Goal: Task Accomplishment & Management: Use online tool/utility

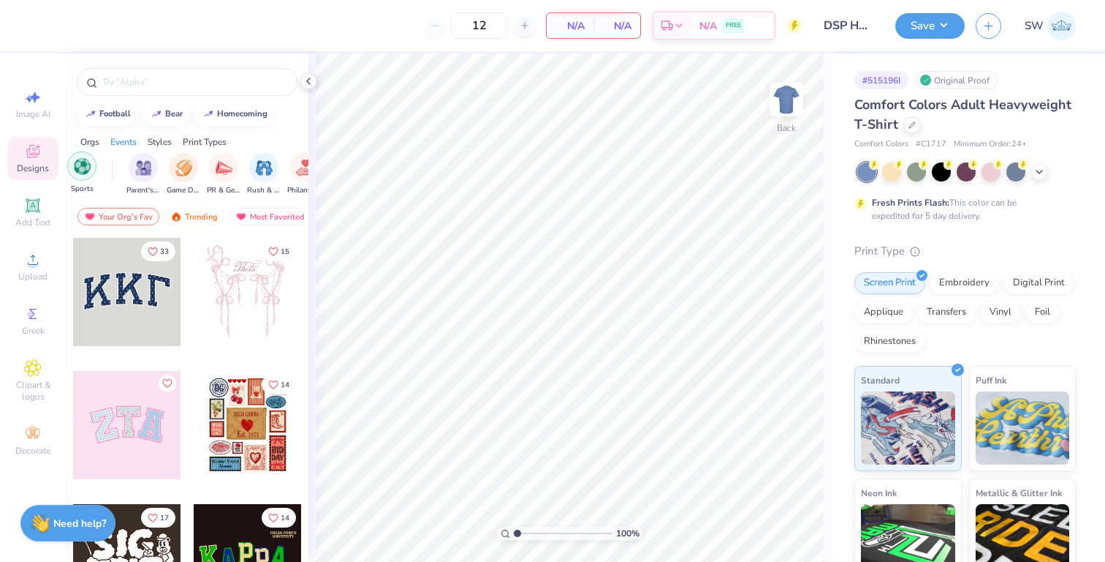
scroll to position [0, 132]
click at [181, 162] on img "filter for Game Day" at bounding box center [181, 166] width 17 height 17
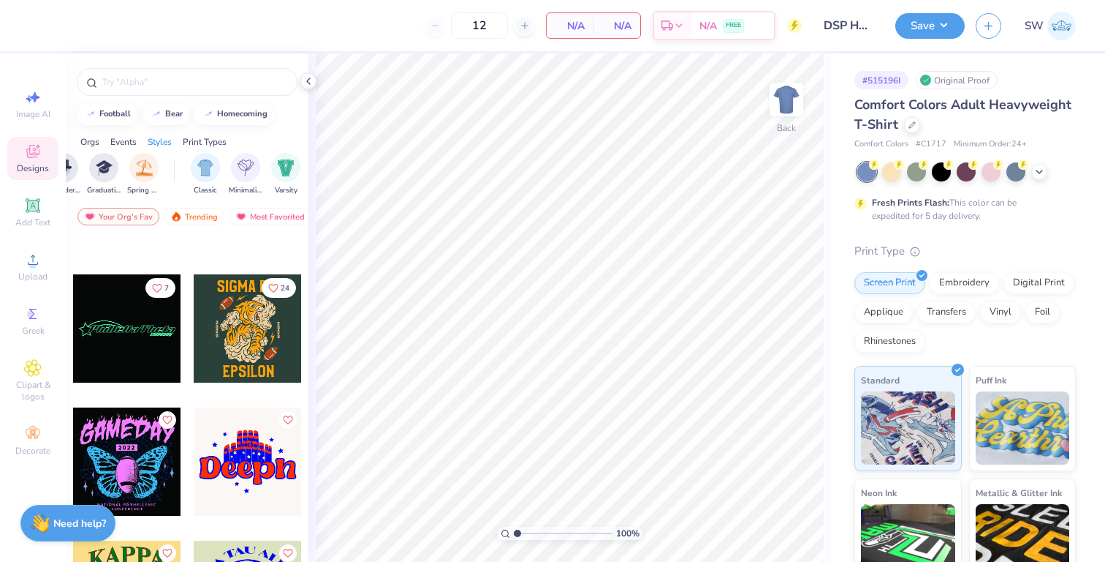
scroll to position [11184, 0]
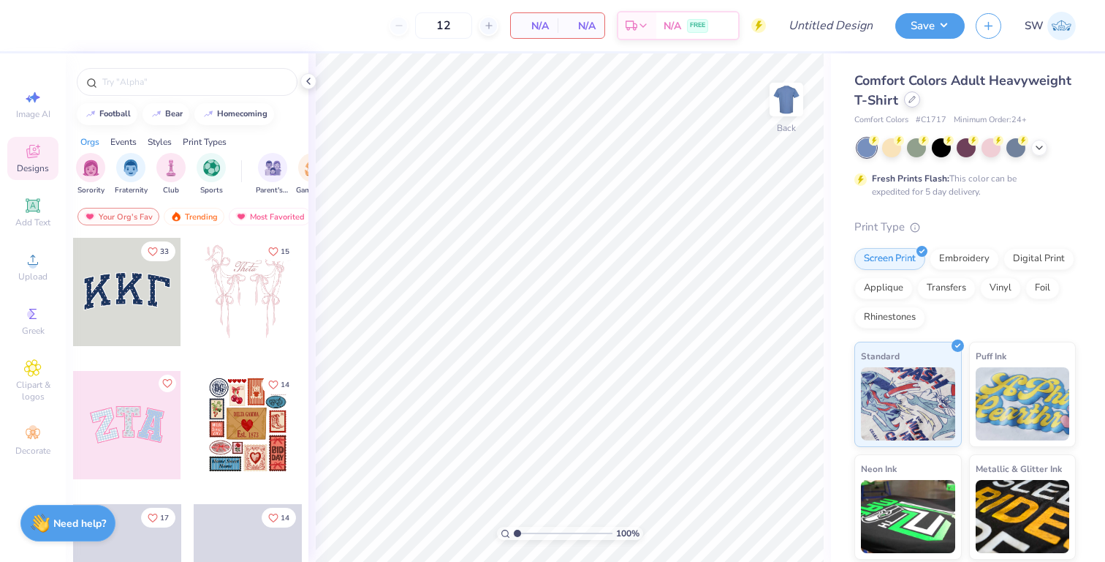
click at [910, 105] on div at bounding box center [912, 99] width 16 height 16
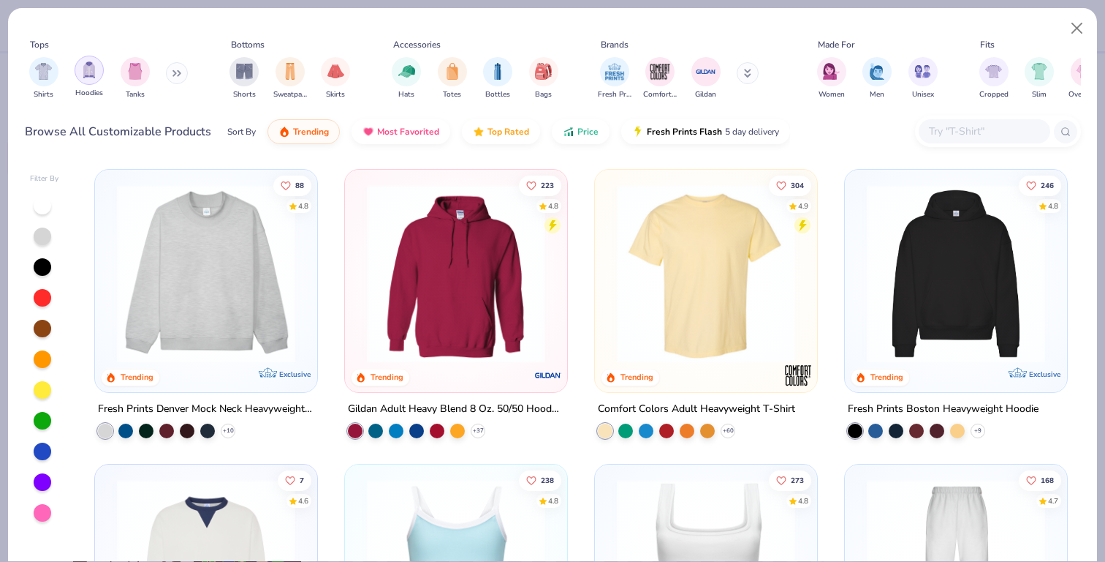
click at [97, 80] on div "filter for Hoodies" at bounding box center [89, 70] width 29 height 29
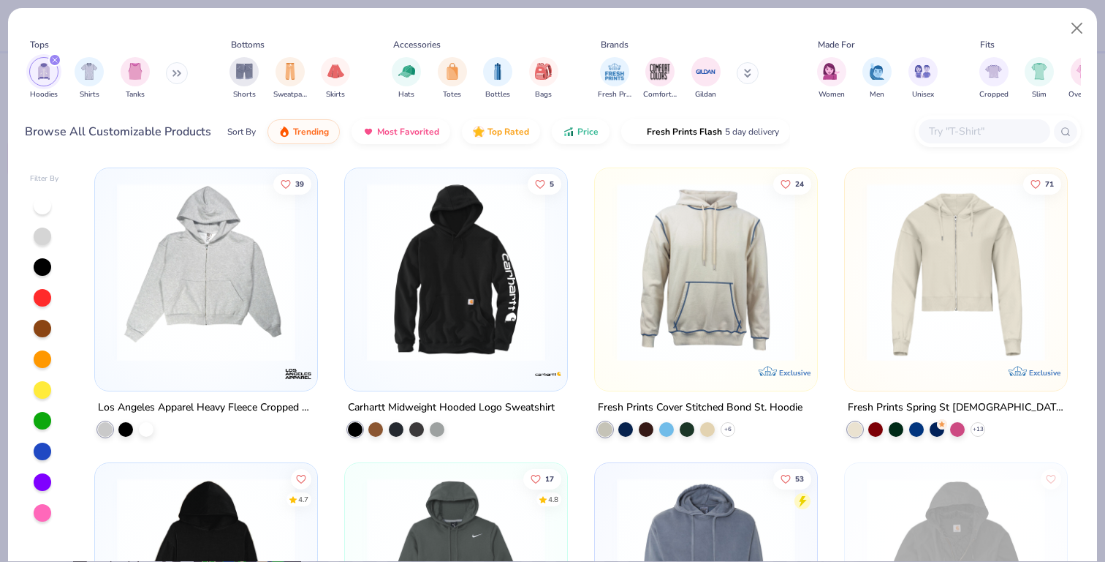
scroll to position [1179, 0]
click at [259, 294] on img at bounding box center [206, 273] width 193 height 178
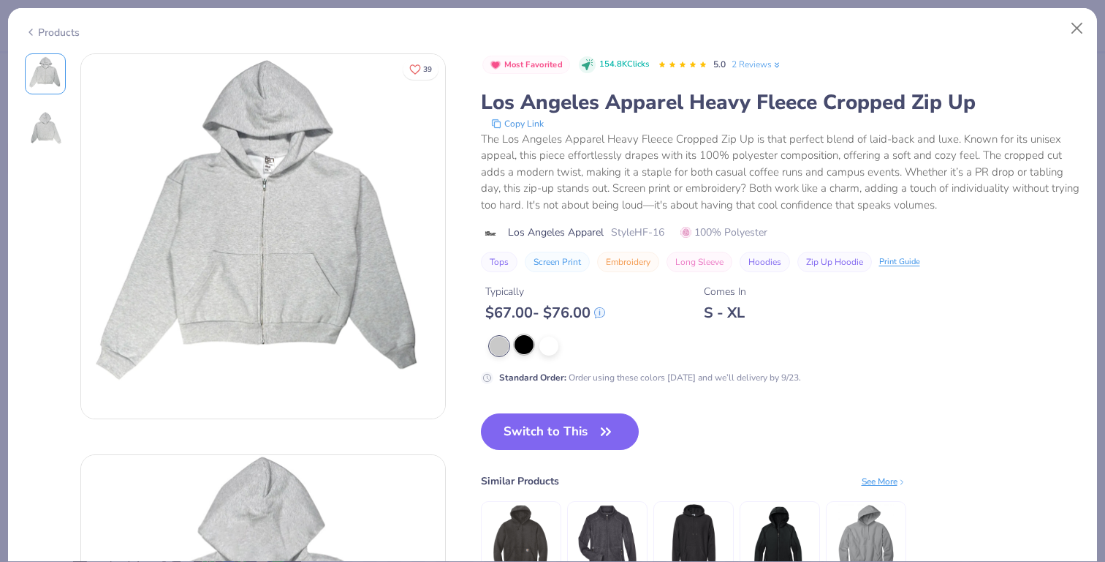
click at [526, 349] on div at bounding box center [524, 344] width 19 height 19
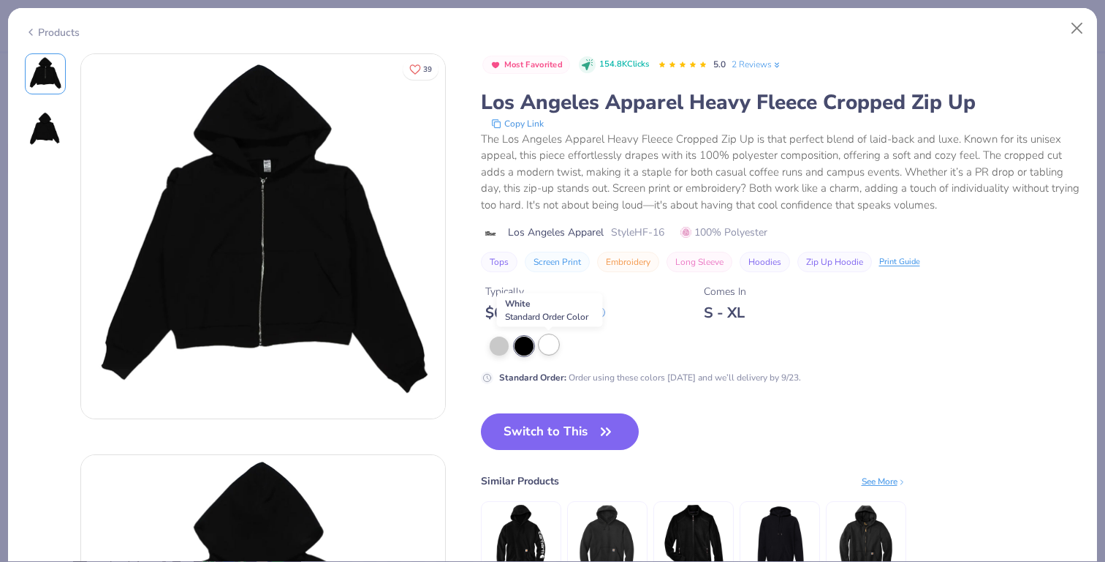
click at [548, 348] on div at bounding box center [549, 344] width 19 height 19
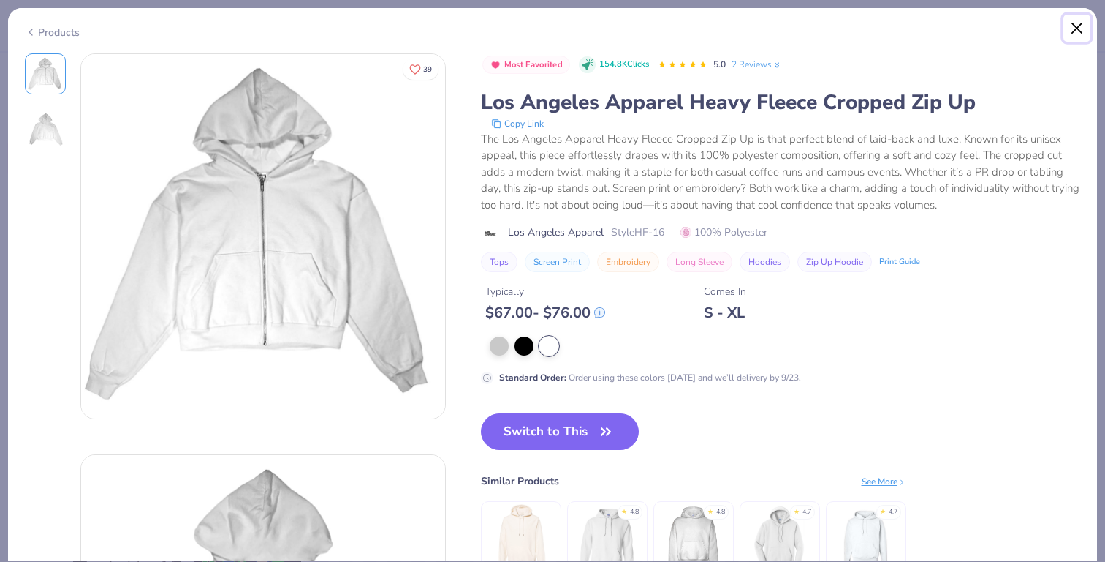
click at [1079, 29] on button "Close" at bounding box center [1078, 29] width 28 height 28
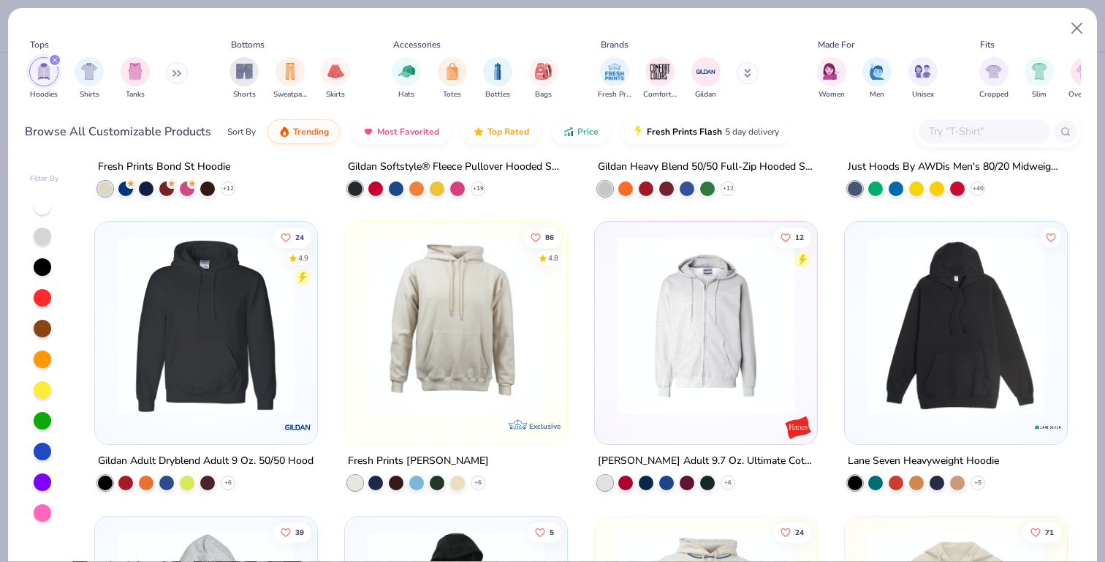
scroll to position [824, 0]
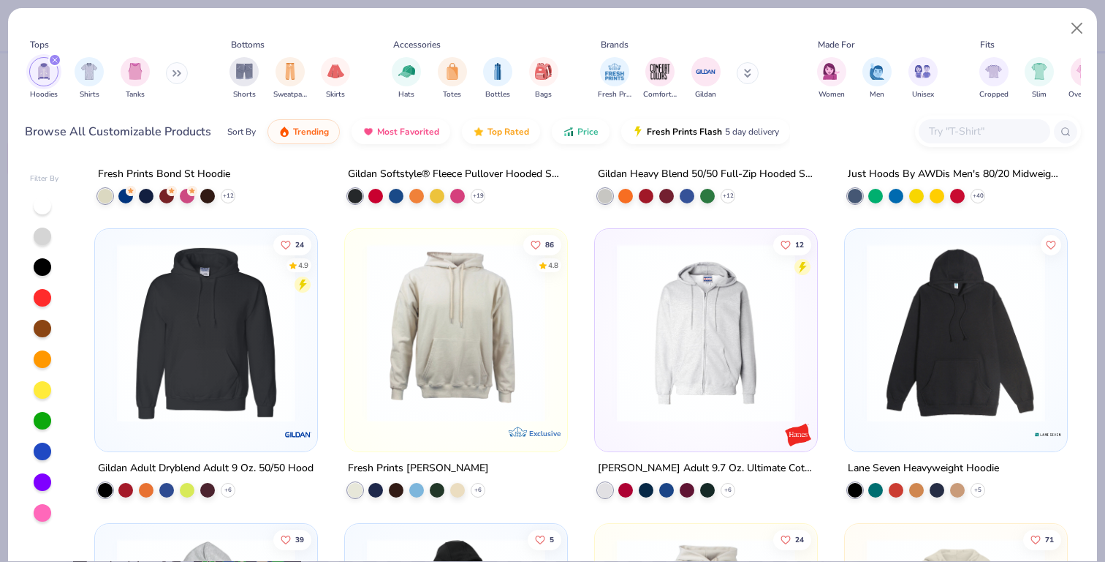
click at [719, 320] on img at bounding box center [706, 332] width 193 height 178
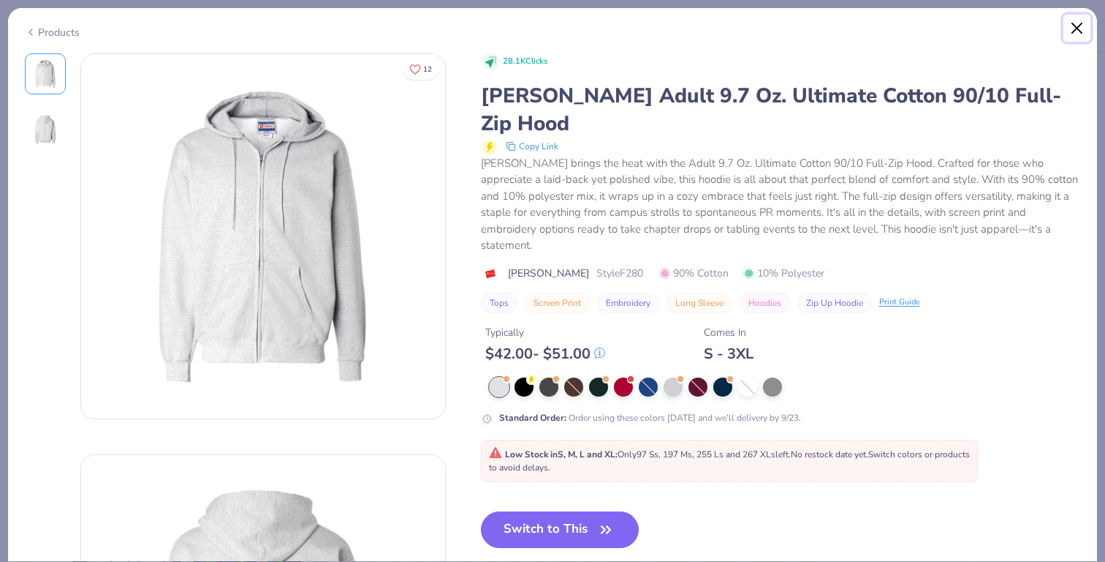
click at [1084, 33] on button "Close" at bounding box center [1078, 29] width 28 height 28
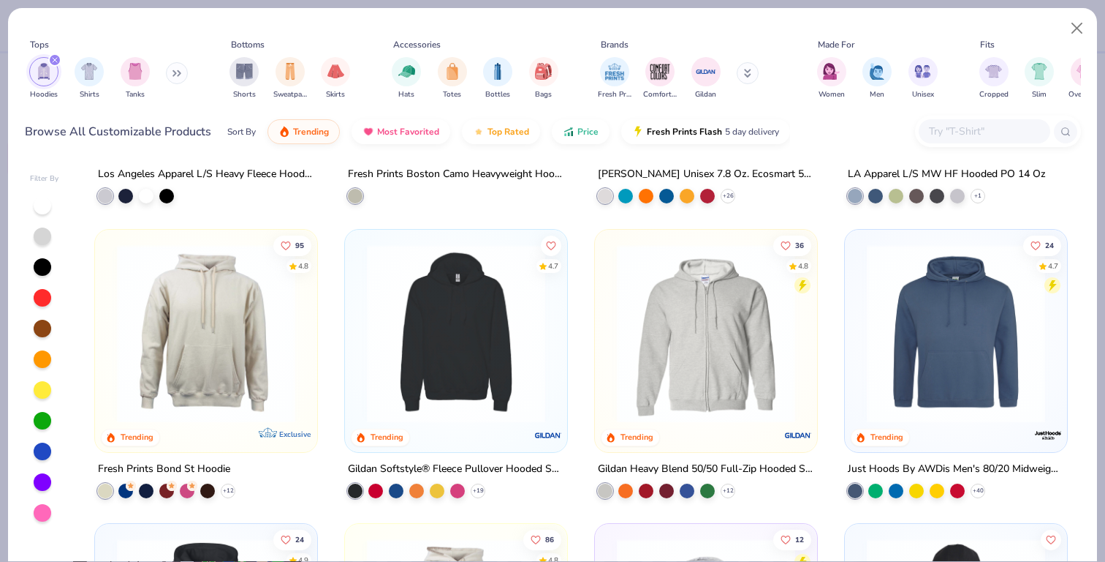
scroll to position [531, 0]
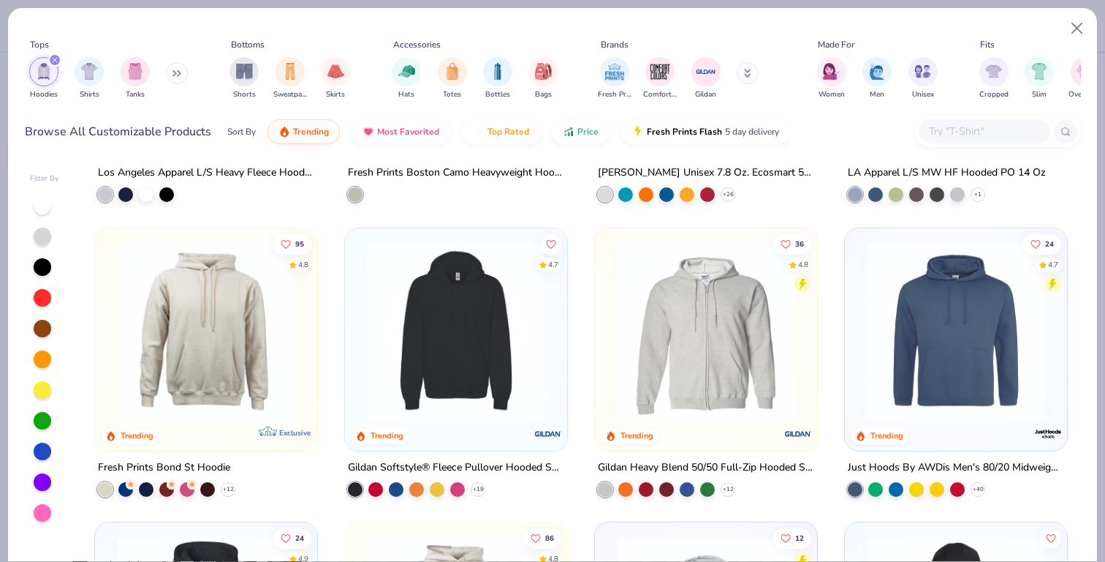
click at [736, 343] on div "222 4.8 Trending Gildan Adult Heavy Blend 8 Oz. 50/50 Hooded Sweatshirt + 37 24…" at bounding box center [581, 361] width 1000 height 399
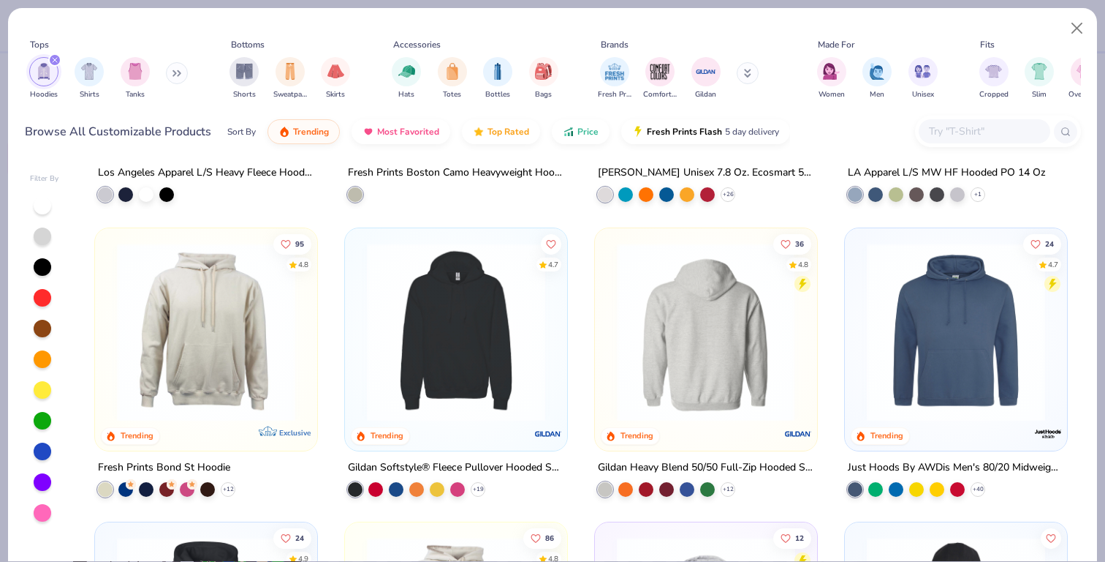
click at [700, 328] on img at bounding box center [706, 331] width 193 height 178
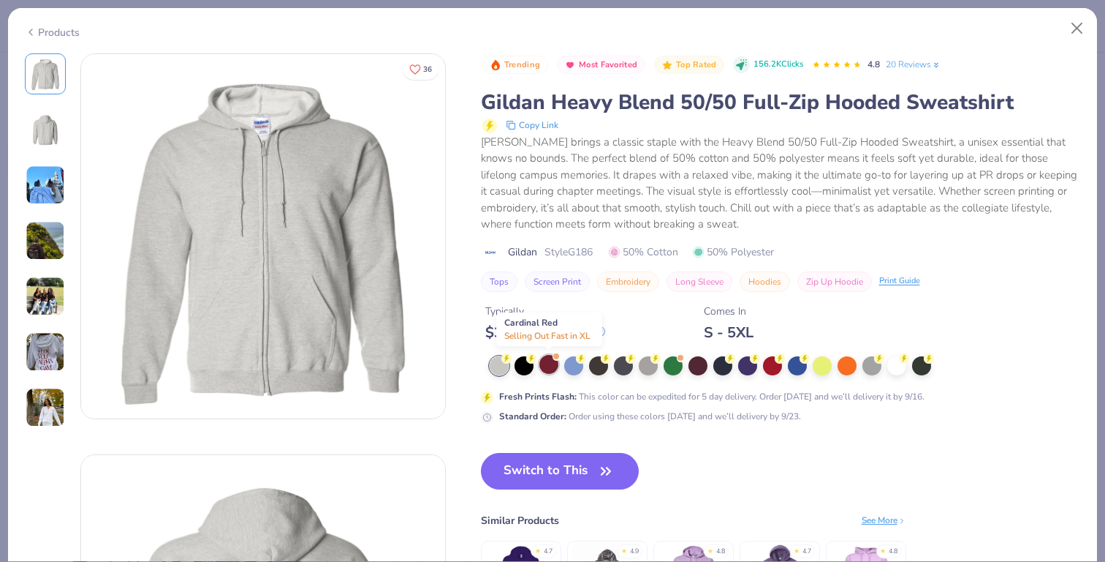
click at [558, 362] on div at bounding box center [549, 364] width 19 height 19
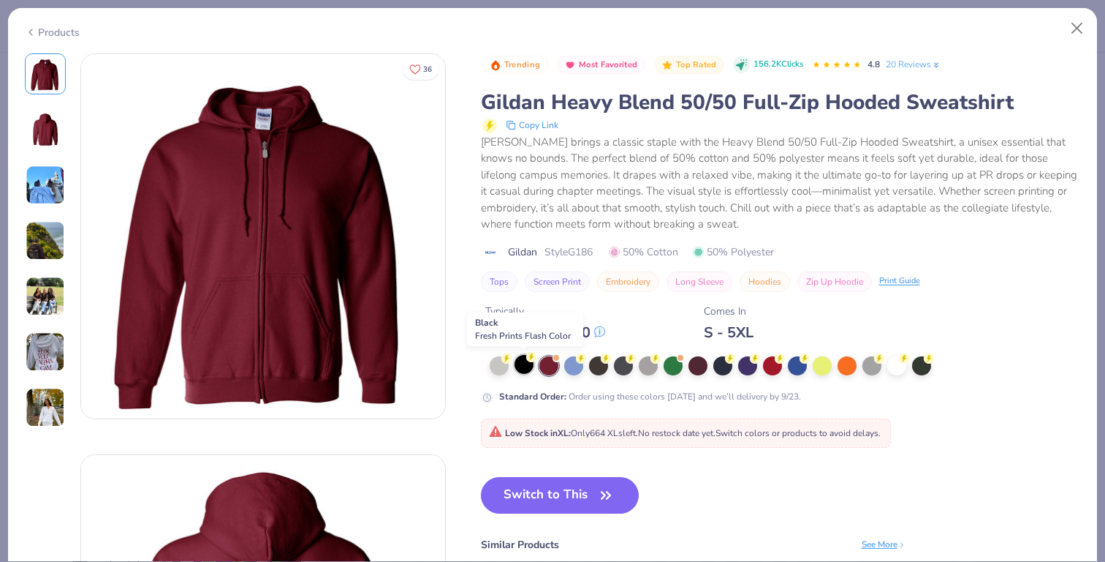
click at [523, 363] on div at bounding box center [524, 364] width 19 height 19
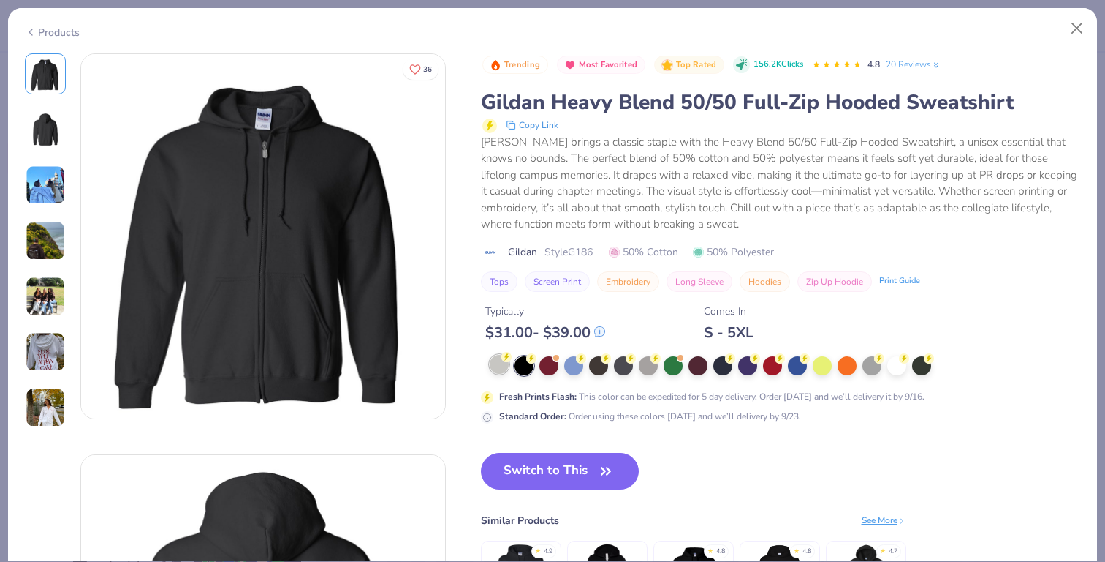
click at [499, 363] on div at bounding box center [499, 364] width 19 height 19
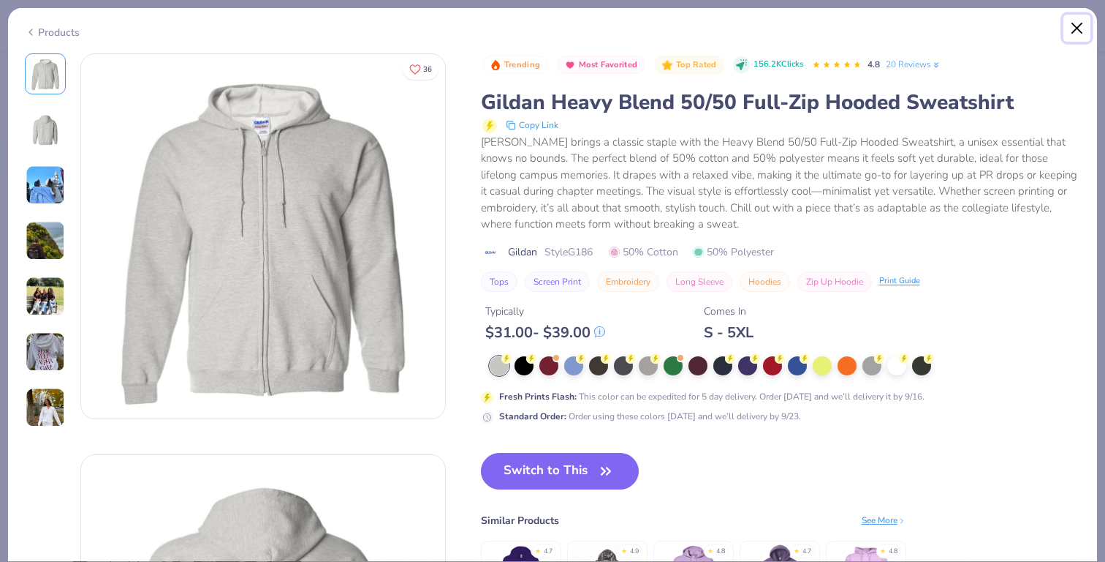
click at [1078, 26] on button "Close" at bounding box center [1078, 29] width 28 height 28
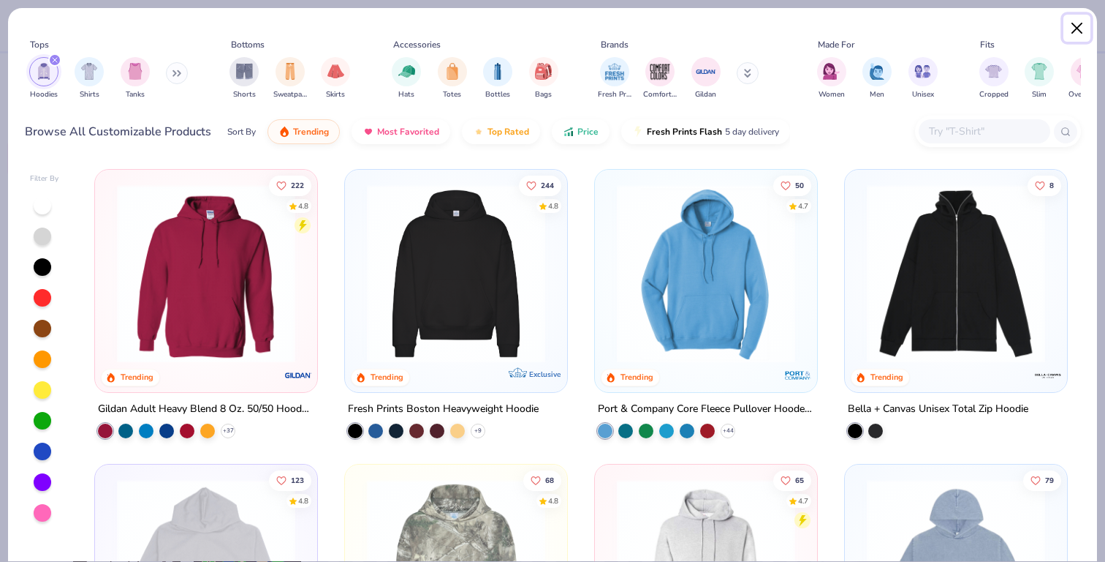
click at [1078, 20] on button "Close" at bounding box center [1078, 29] width 28 height 28
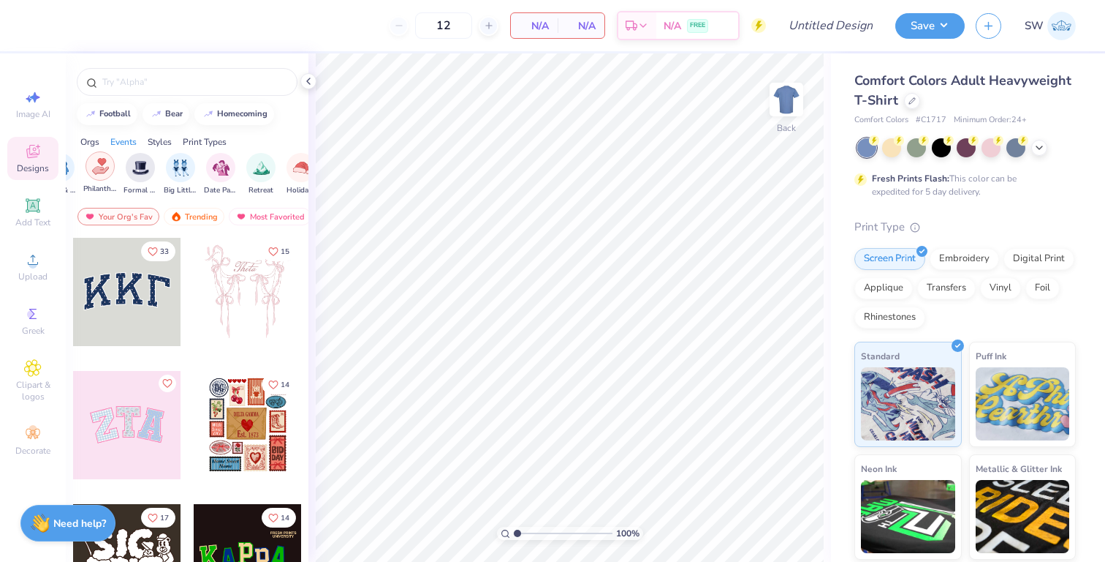
scroll to position [0, 349]
click at [239, 169] on img "filter for Retreat" at bounding box center [246, 167] width 17 height 17
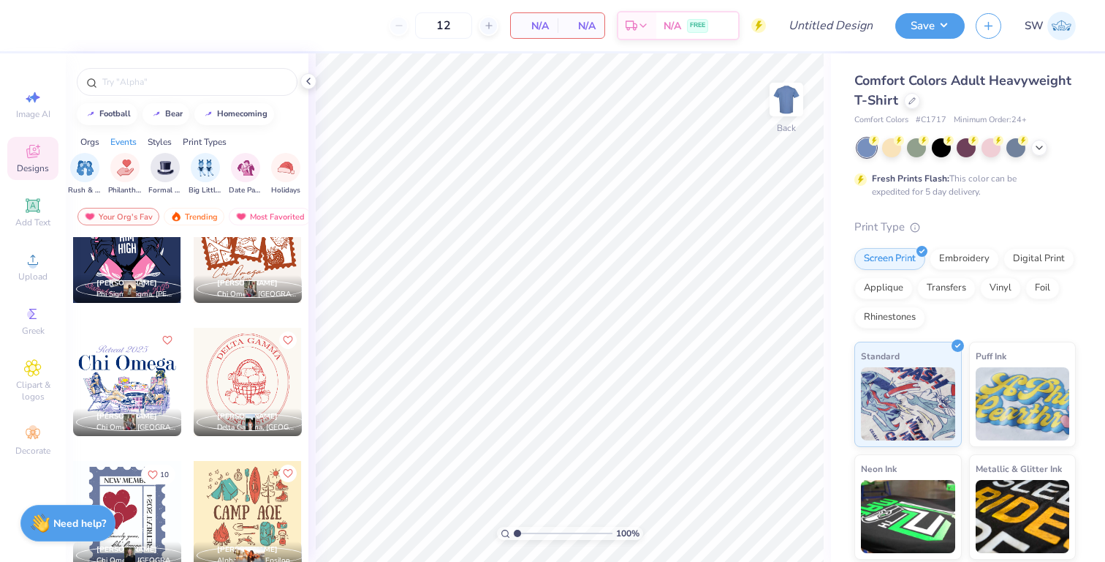
scroll to position [4341, 0]
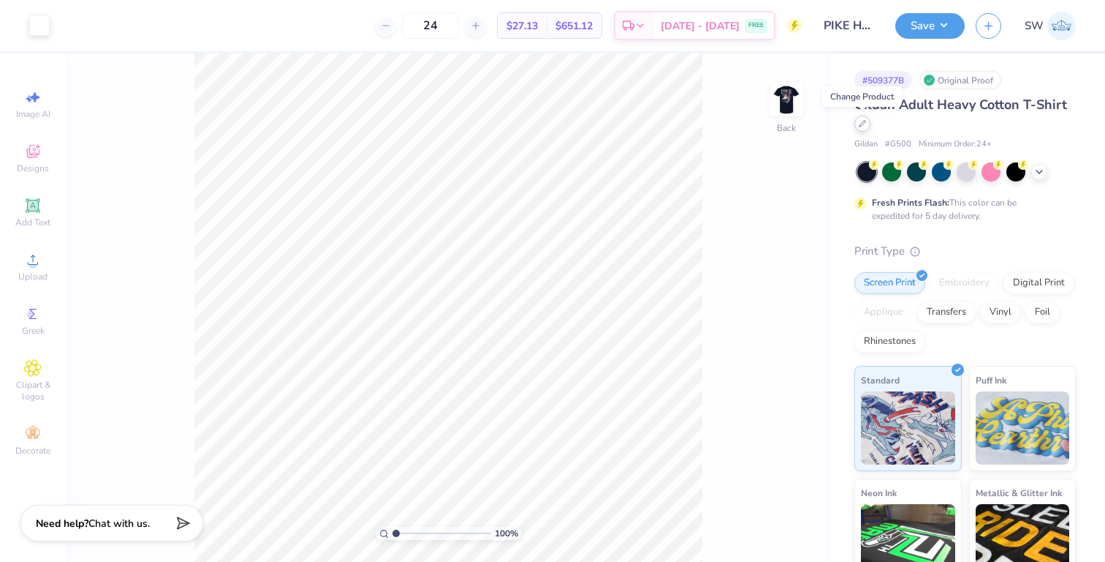
click at [867, 124] on div at bounding box center [863, 124] width 16 height 16
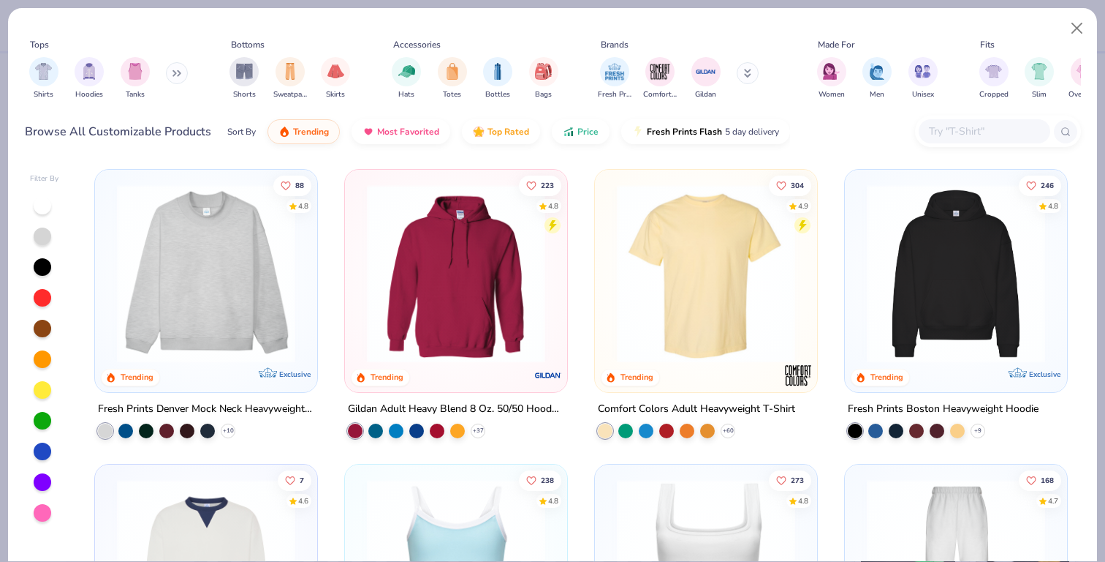
click at [943, 129] on input "text" at bounding box center [984, 131] width 113 height 17
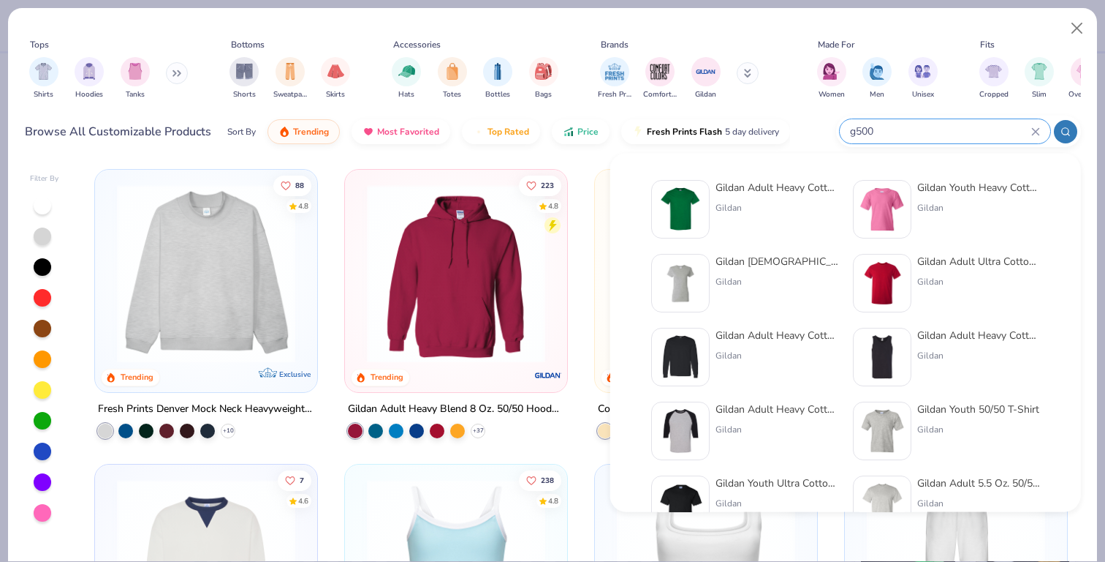
type input "g500"
click at [701, 194] on img at bounding box center [680, 208] width 45 height 45
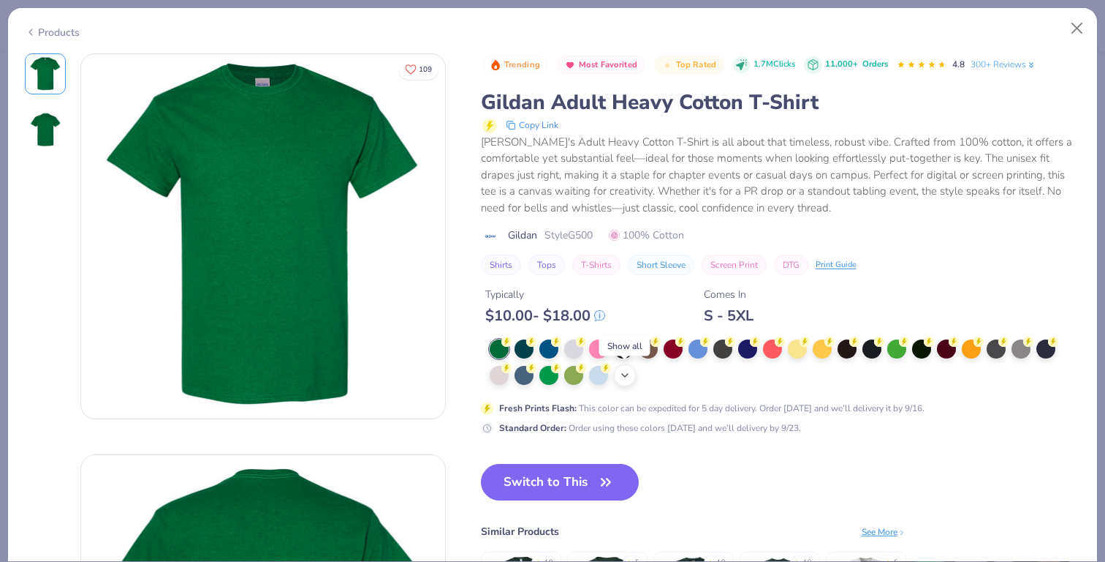
click at [621, 377] on icon at bounding box center [625, 375] width 12 height 12
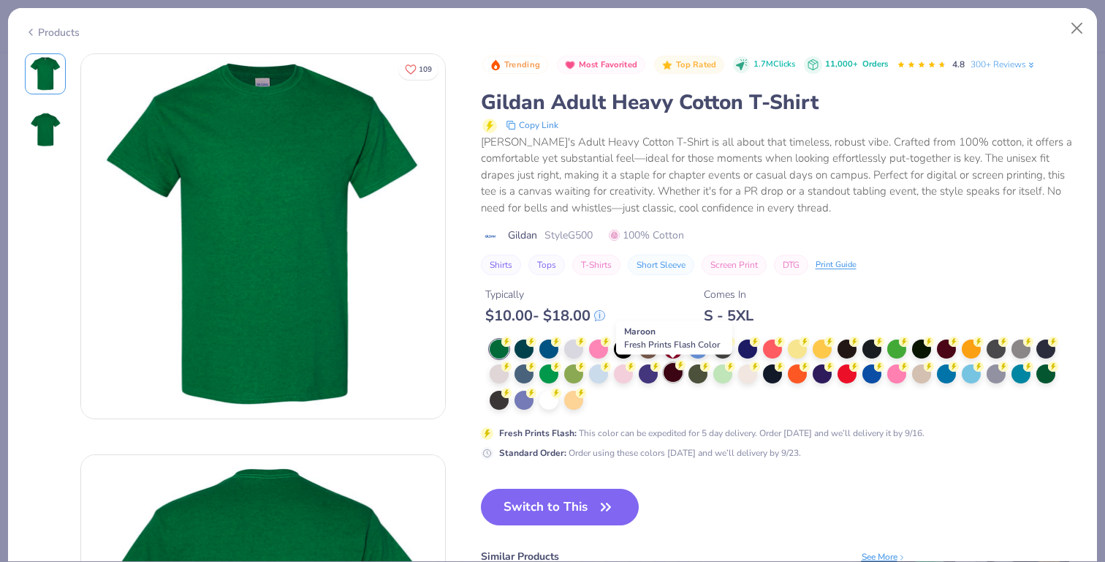
click at [672, 381] on div at bounding box center [673, 372] width 19 height 19
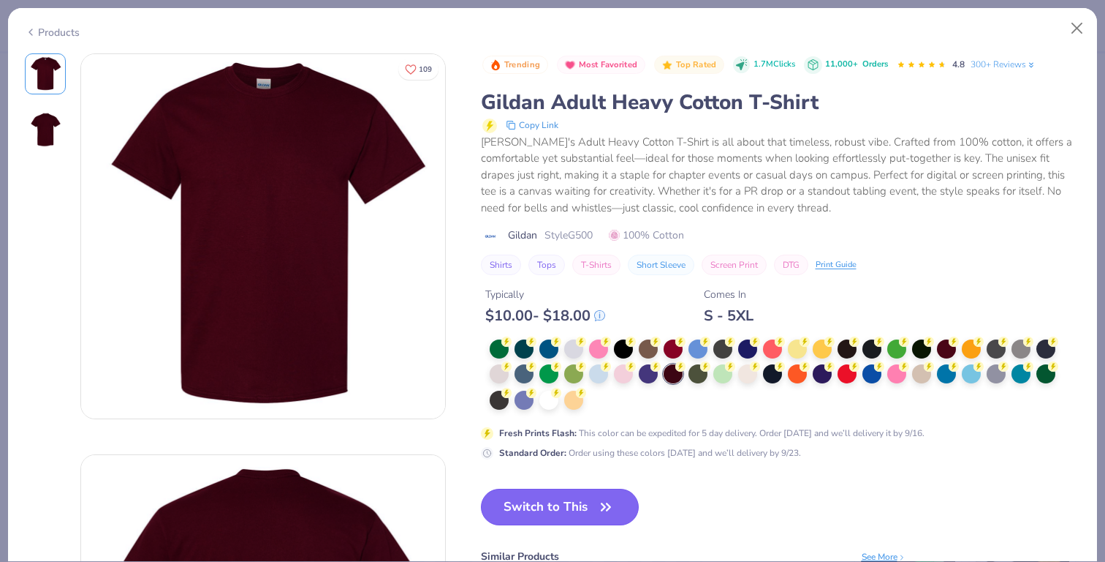
click at [583, 515] on button "Switch to This" at bounding box center [560, 506] width 159 height 37
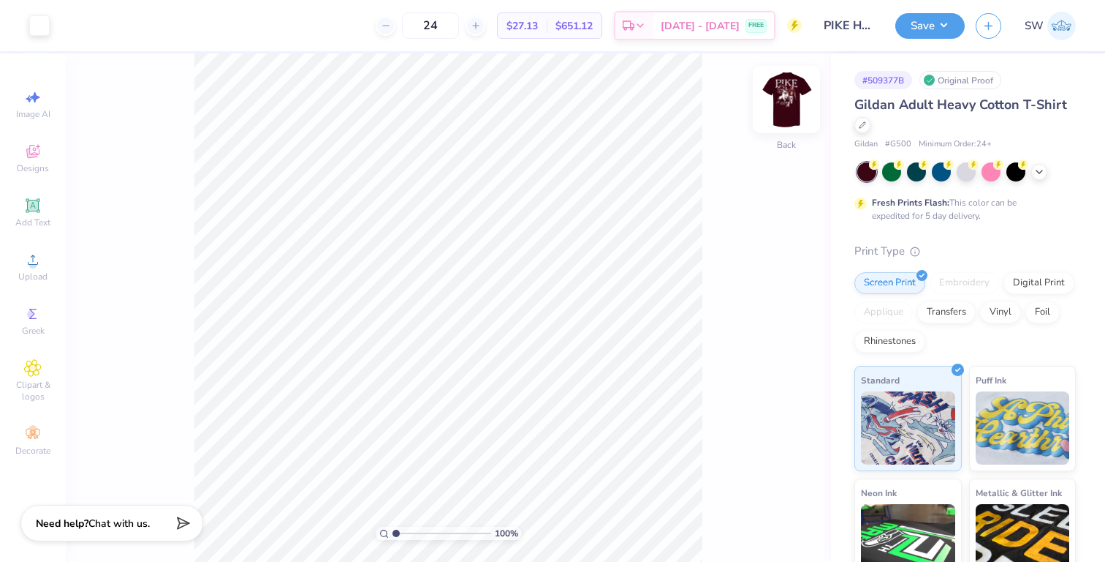
click at [788, 96] on img at bounding box center [786, 99] width 58 height 58
click at [69, 24] on div at bounding box center [66, 24] width 20 height 20
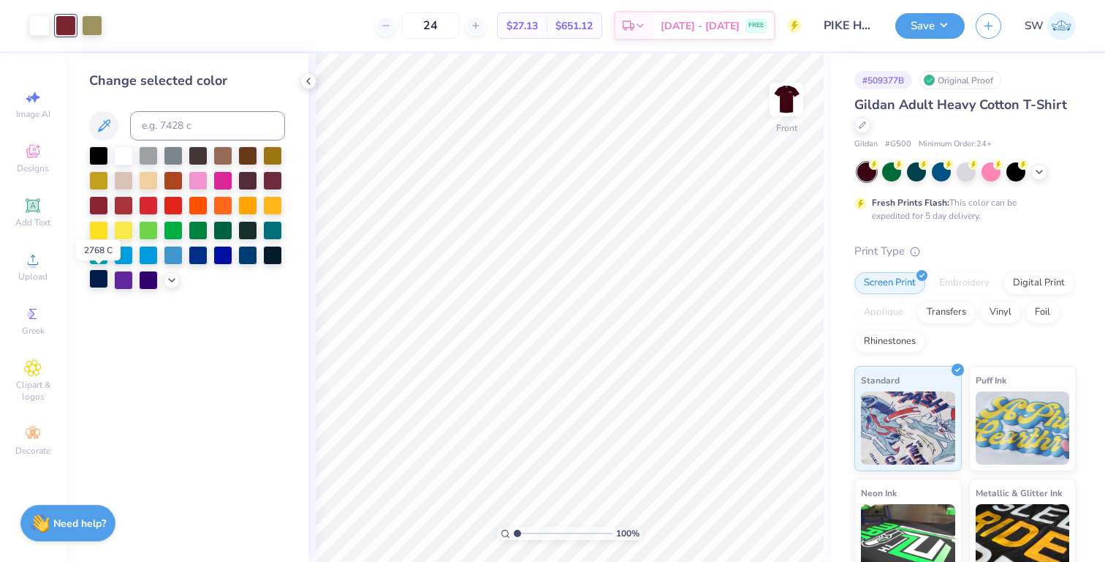
click at [104, 279] on div at bounding box center [98, 278] width 19 height 19
click at [249, 259] on div at bounding box center [247, 253] width 19 height 19
click at [273, 257] on div at bounding box center [272, 253] width 19 height 19
click at [98, 277] on div at bounding box center [98, 278] width 19 height 19
click at [224, 254] on div at bounding box center [222, 253] width 19 height 19
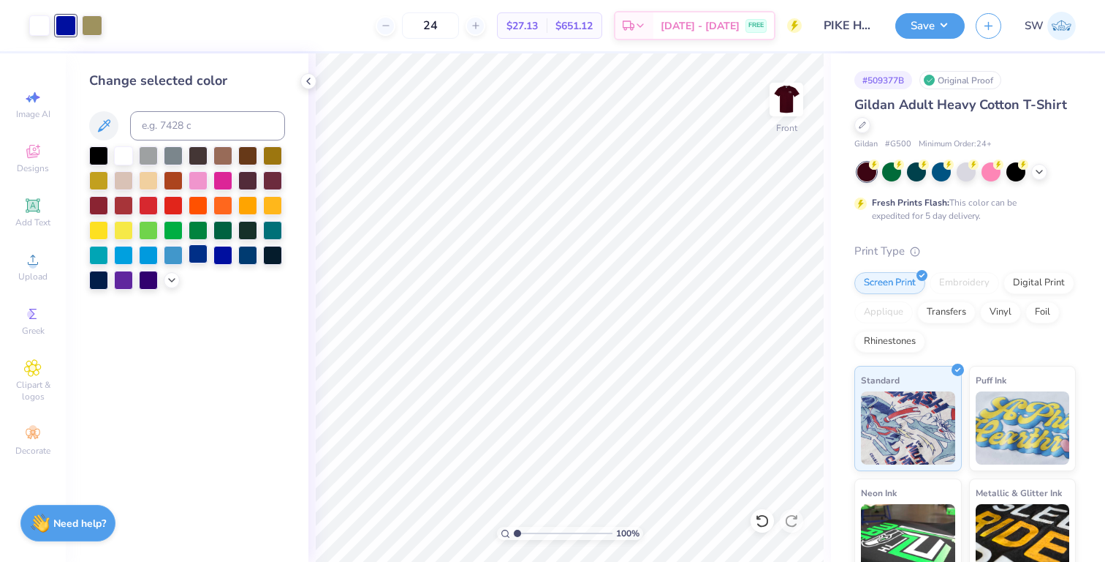
click at [241, 254] on div at bounding box center [247, 255] width 19 height 19
click at [191, 254] on div at bounding box center [198, 253] width 19 height 19
click at [171, 258] on div at bounding box center [173, 253] width 19 height 19
click at [168, 285] on div at bounding box center [172, 279] width 16 height 16
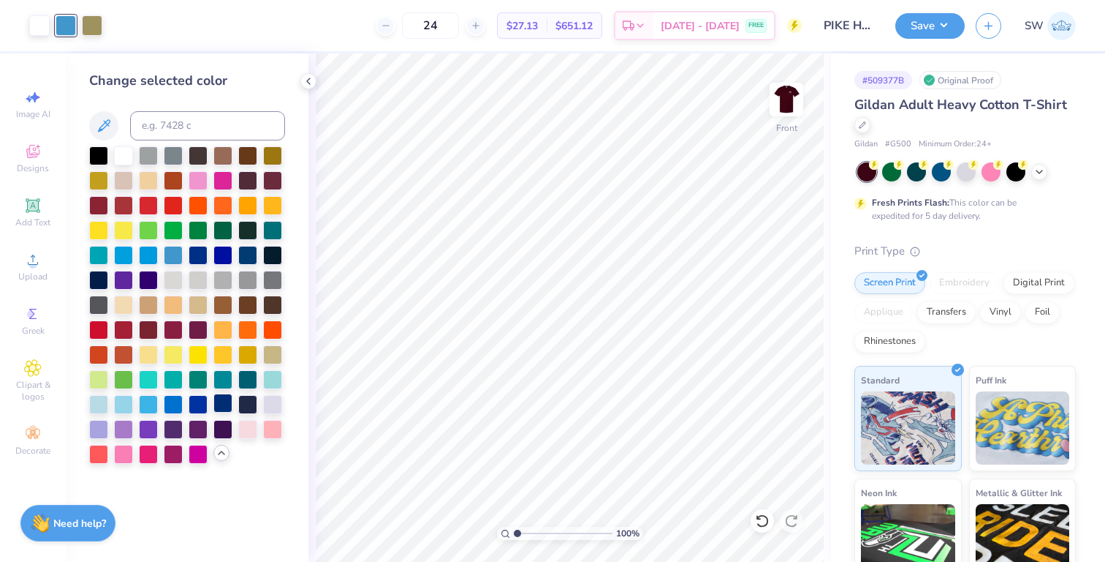
click at [221, 409] on div at bounding box center [222, 402] width 19 height 19
click at [207, 400] on div at bounding box center [198, 402] width 19 height 19
click at [223, 400] on div at bounding box center [222, 402] width 19 height 19
click at [245, 261] on div at bounding box center [247, 253] width 19 height 19
click at [929, 28] on button "Save" at bounding box center [930, 24] width 69 height 26
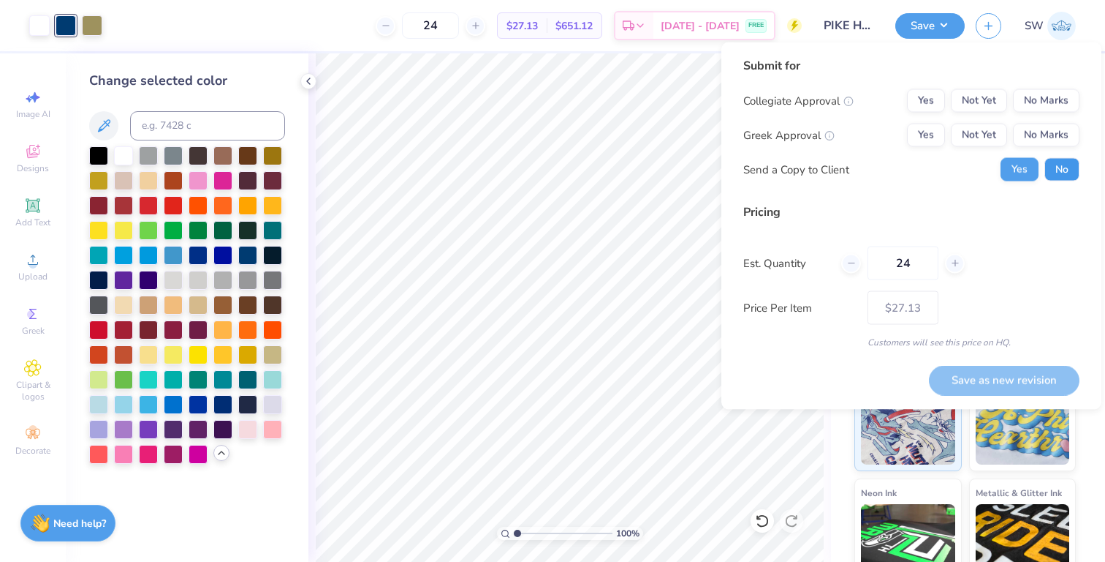
click at [1062, 163] on button "No" at bounding box center [1062, 169] width 35 height 23
click at [948, 137] on div "Yes Not Yet No Marks" at bounding box center [993, 135] width 173 height 23
click at [935, 136] on button "Yes" at bounding box center [926, 135] width 38 height 23
click at [1061, 102] on button "No Marks" at bounding box center [1046, 100] width 67 height 23
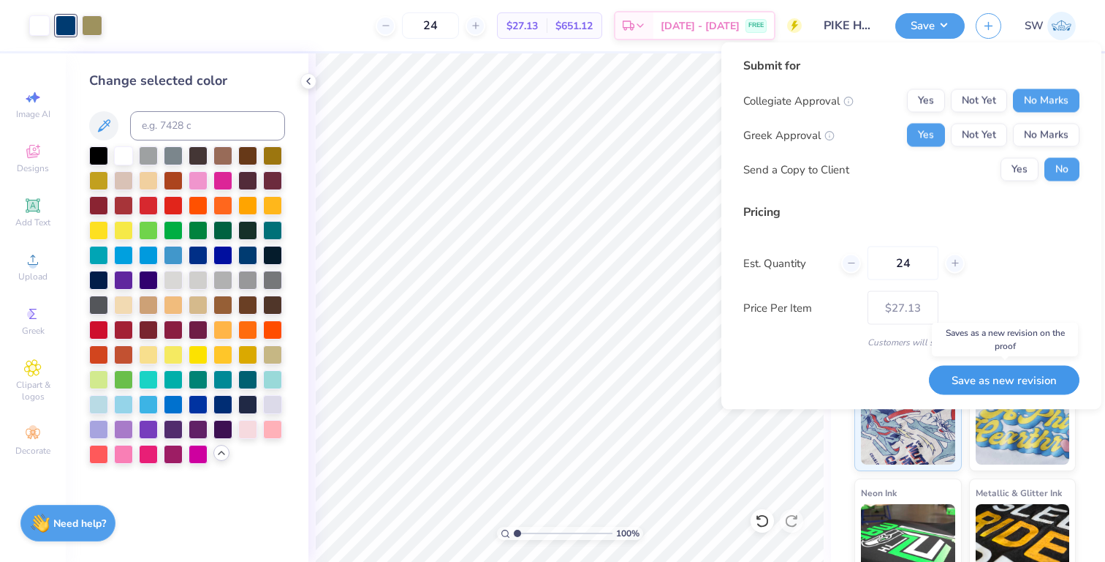
click at [1002, 382] on button "Save as new revision" at bounding box center [1004, 380] width 151 height 30
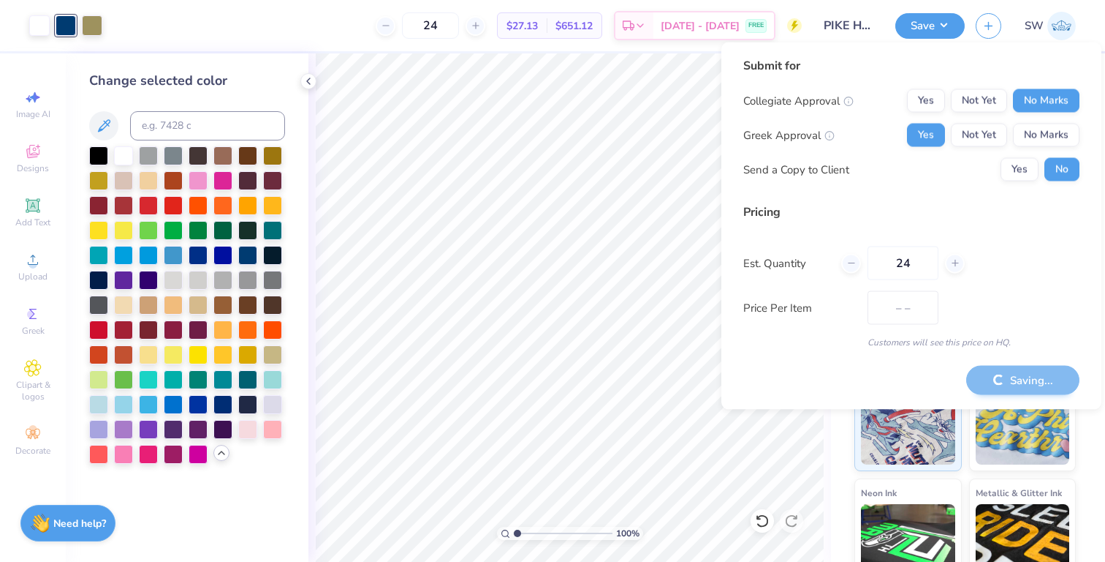
type input "$27.13"
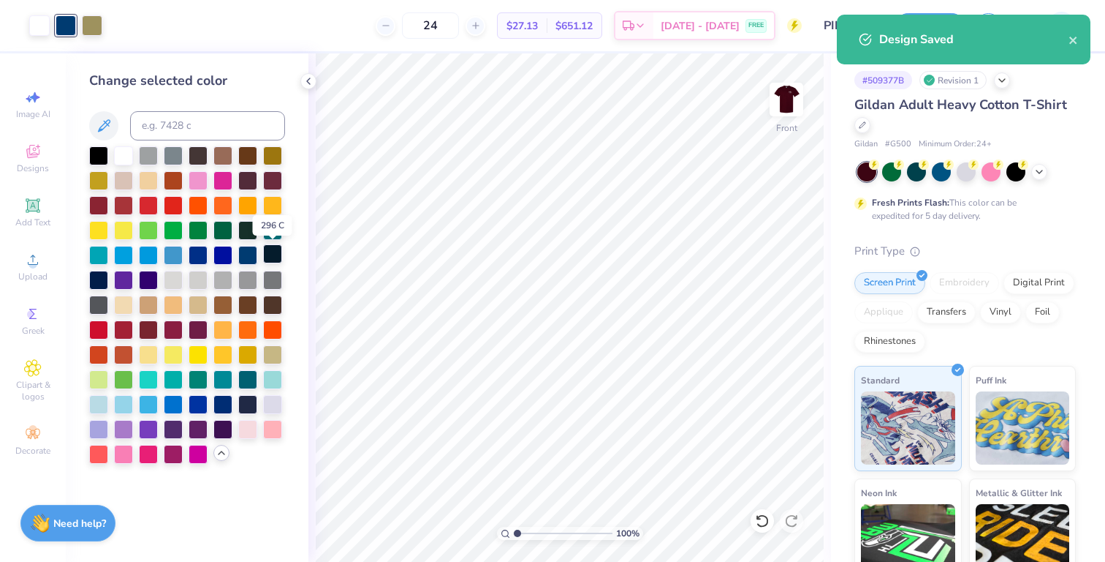
click at [277, 254] on div at bounding box center [272, 253] width 19 height 19
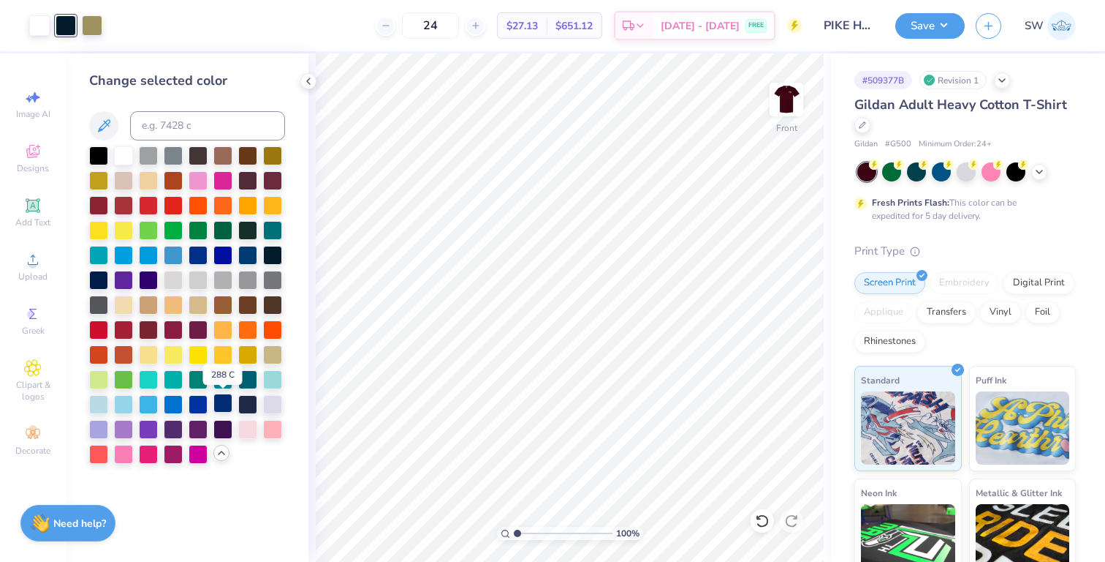
click at [224, 405] on div at bounding box center [222, 402] width 19 height 19
click at [275, 260] on div at bounding box center [272, 253] width 19 height 19
click at [926, 31] on button "Save" at bounding box center [930, 24] width 69 height 26
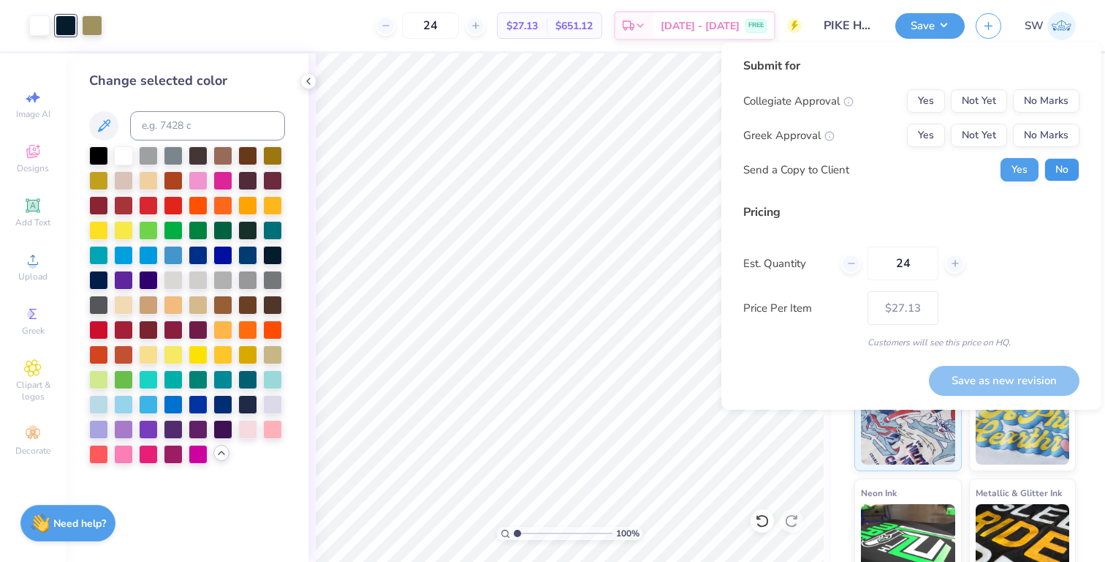
click at [1049, 170] on button "No" at bounding box center [1062, 169] width 35 height 23
click at [942, 147] on div "Collegiate Approval Yes Not Yet No Marks Greek Approval Yes Not Yet No Marks Se…" at bounding box center [912, 135] width 336 height 92
click at [933, 135] on button "Yes" at bounding box center [926, 135] width 38 height 23
click at [1061, 94] on button "No Marks" at bounding box center [1046, 100] width 67 height 23
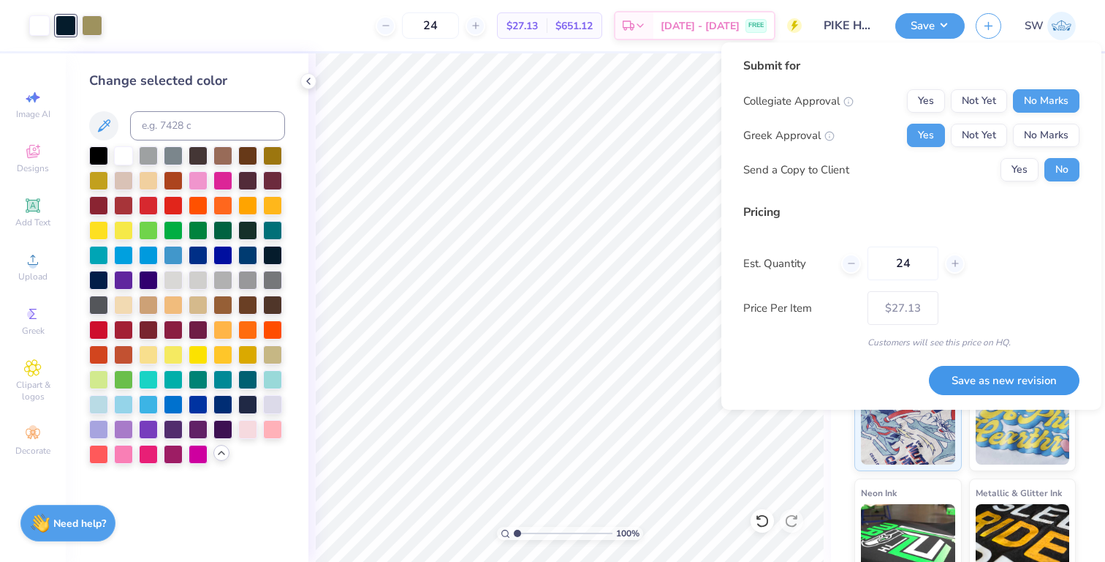
click at [993, 369] on button "Save as new revision" at bounding box center [1004, 381] width 151 height 30
type input "$27.13"
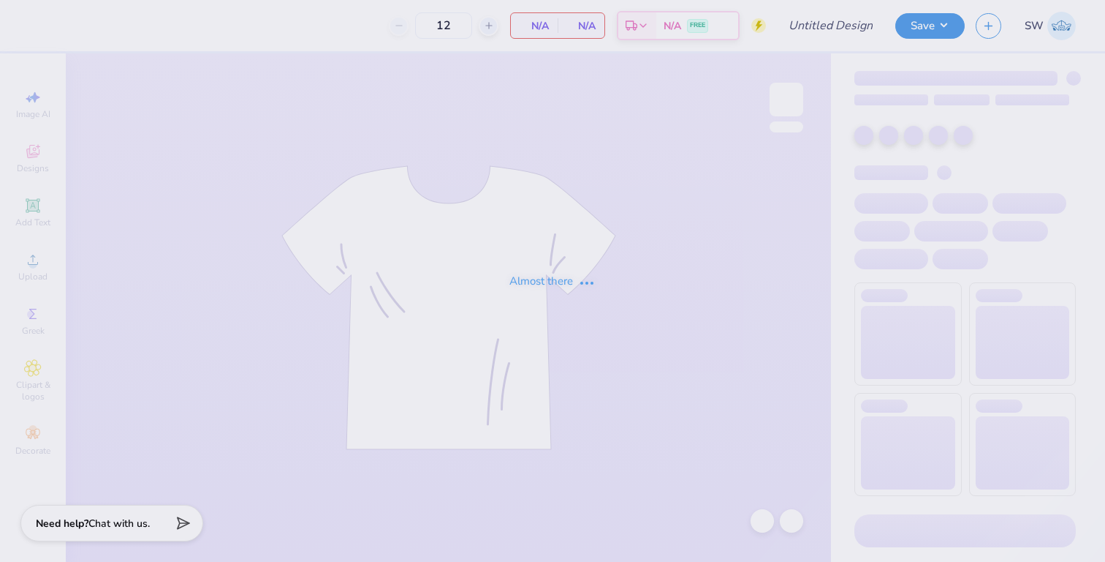
type input "PIKE Homecoming"
type input "24"
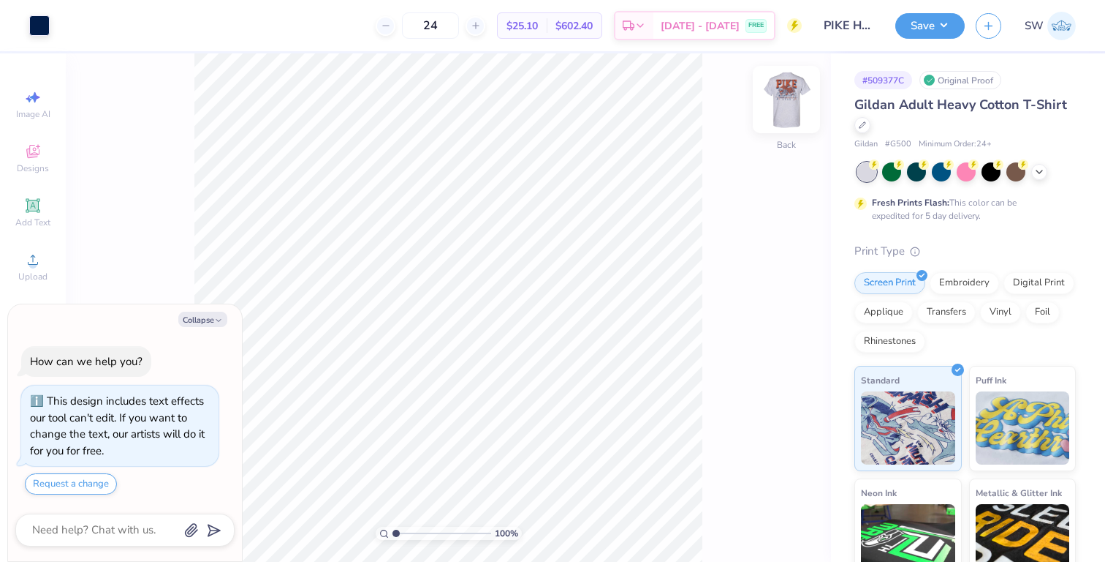
click at [782, 125] on div "Back" at bounding box center [787, 109] width 34 height 52
type textarea "x"
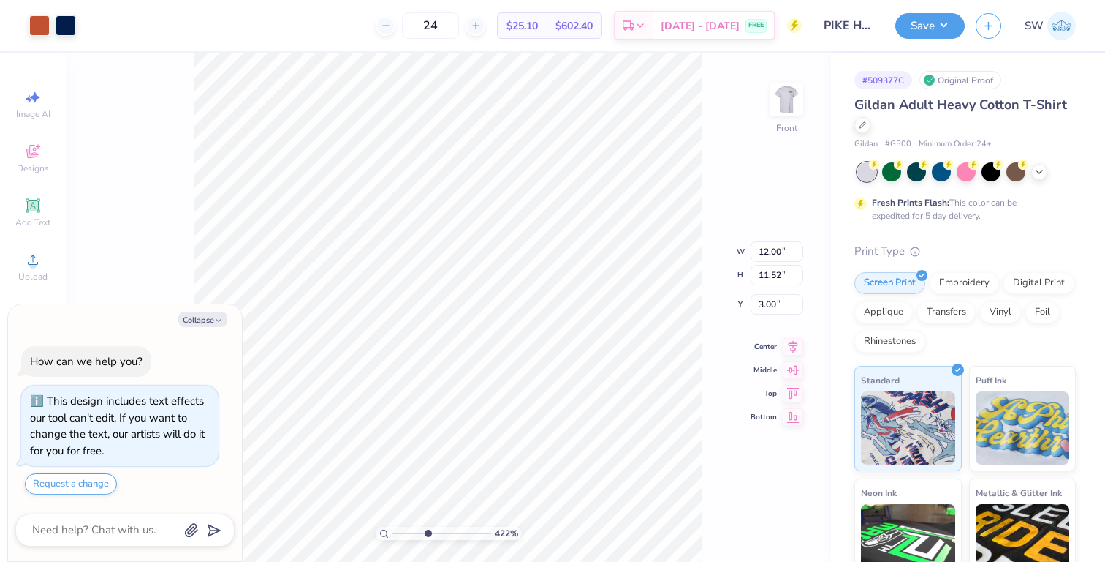
type input "1.38"
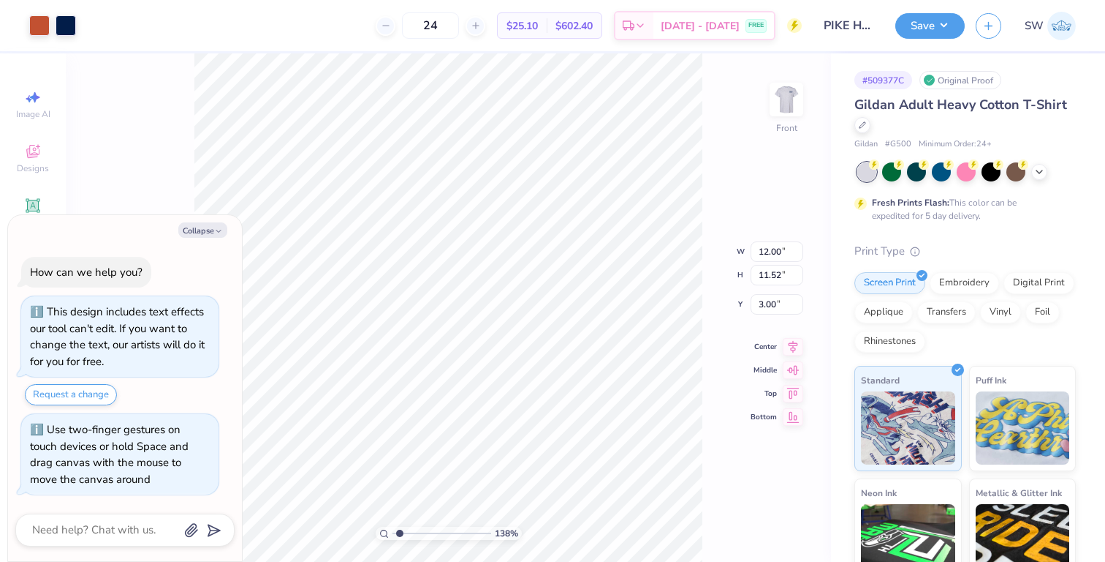
type textarea "x"
drag, startPoint x: 393, startPoint y: 535, endPoint x: 401, endPoint y: 524, distance: 14.6
type input "1.63"
click at [401, 526] on input "range" at bounding box center [442, 532] width 99 height 13
type textarea "x"
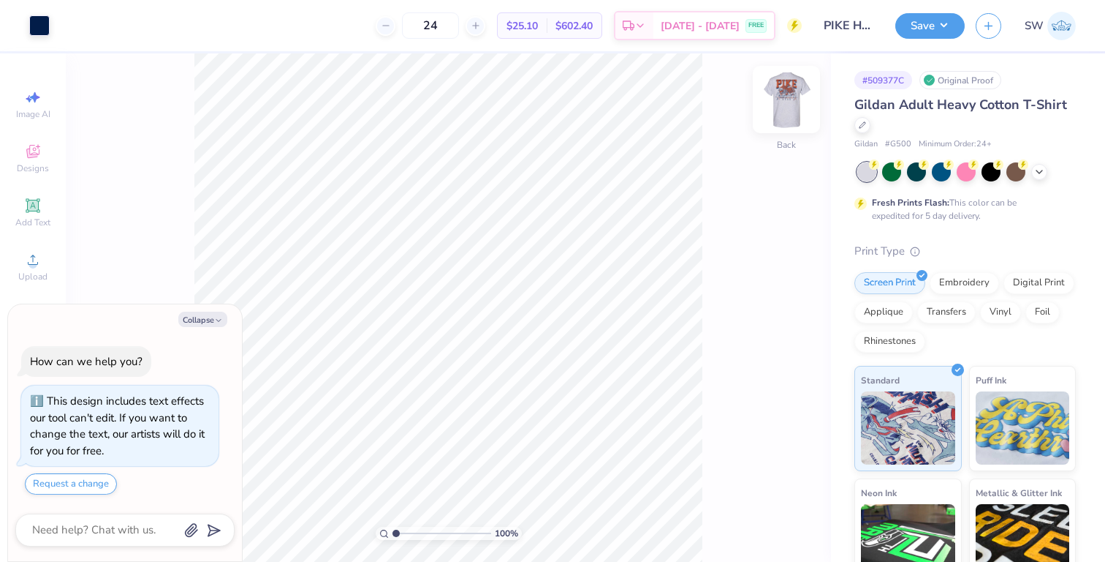
click at [789, 118] on img at bounding box center [786, 99] width 58 height 58
type textarea "x"
